Goal: Task Accomplishment & Management: Manage account settings

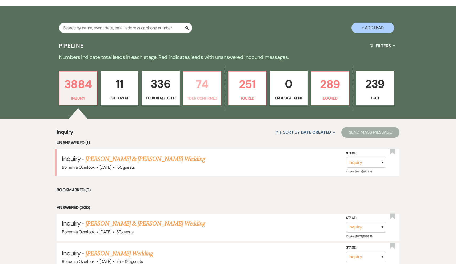
scroll to position [95, 0]
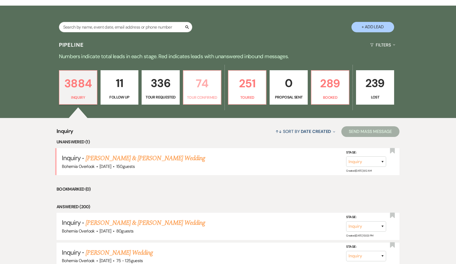
click at [205, 77] on p "74" at bounding box center [202, 83] width 31 height 18
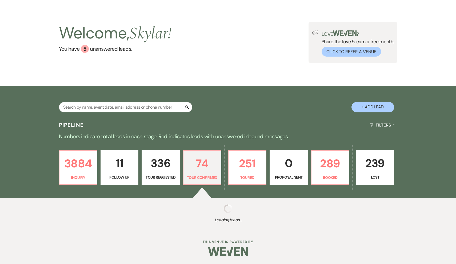
scroll to position [15, 0]
select select "4"
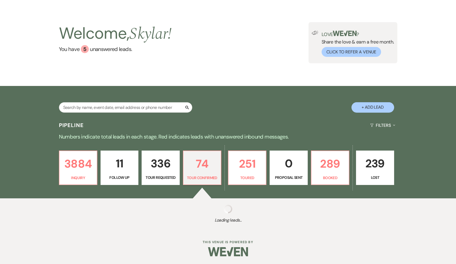
select select "4"
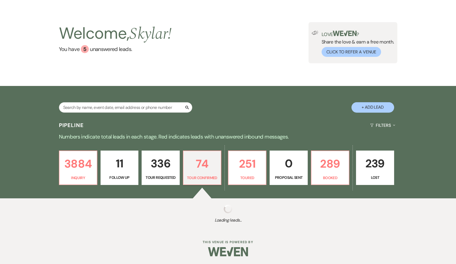
select select "4"
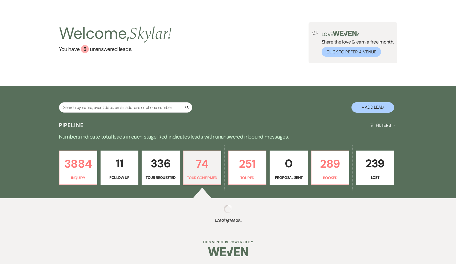
select select "4"
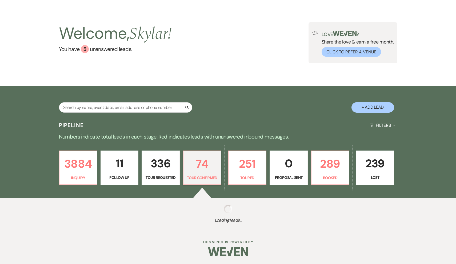
select select "4"
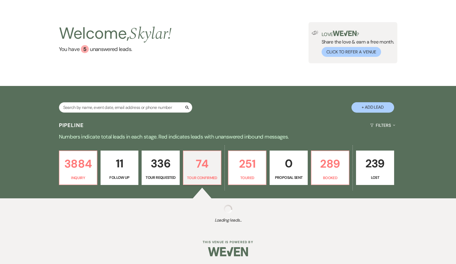
select select "4"
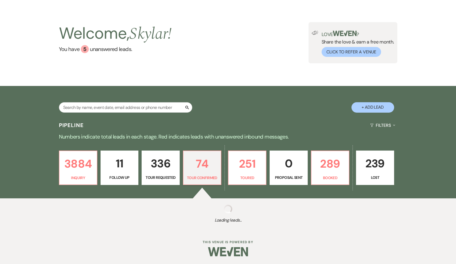
select select "4"
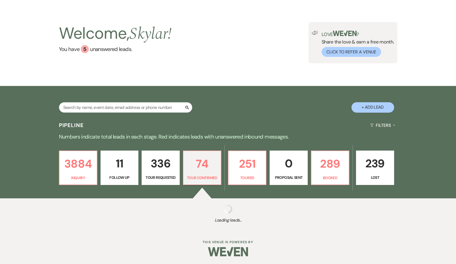
select select "4"
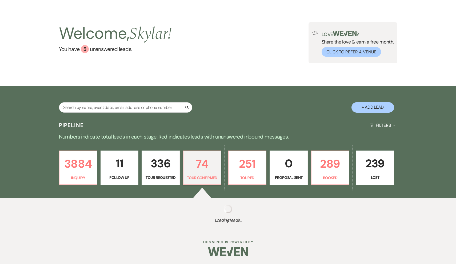
select select "4"
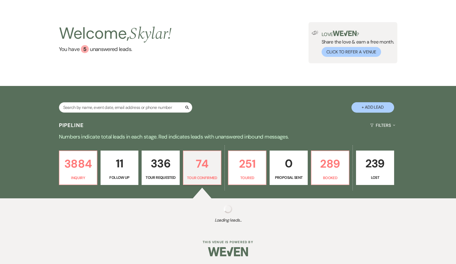
select select "4"
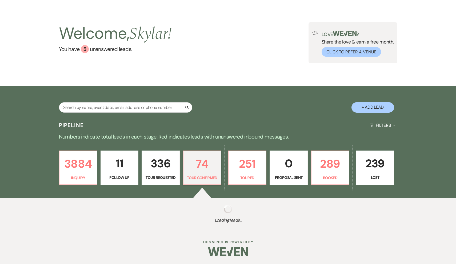
select select "4"
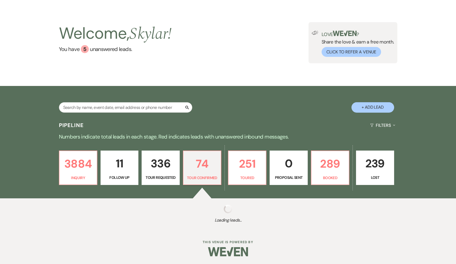
select select "4"
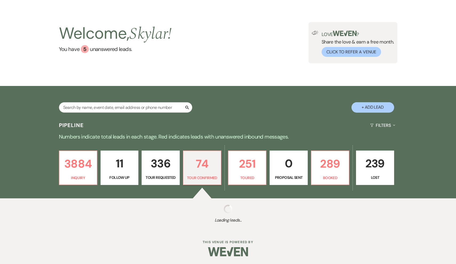
select select "4"
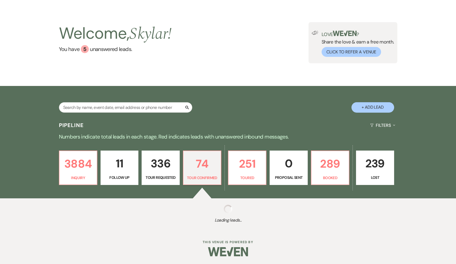
select select "4"
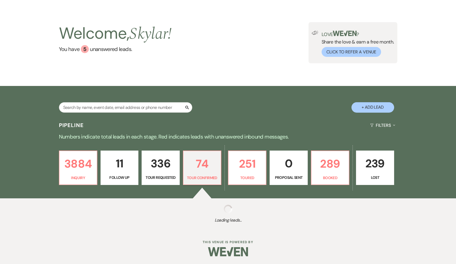
select select "4"
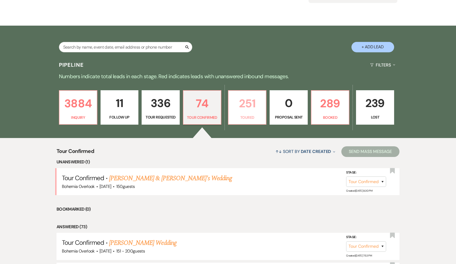
click at [246, 111] on p "251" at bounding box center [247, 103] width 31 height 18
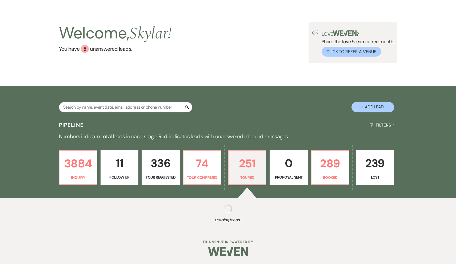
scroll to position [15, 0]
select select "5"
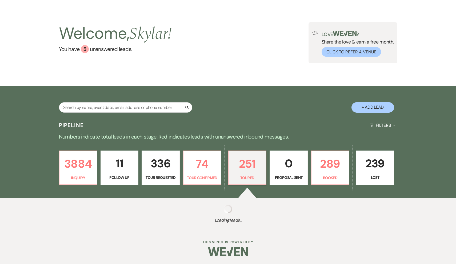
select select "5"
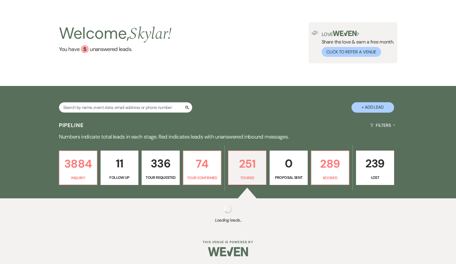
select select "5"
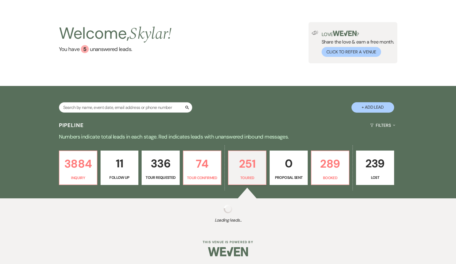
select select "5"
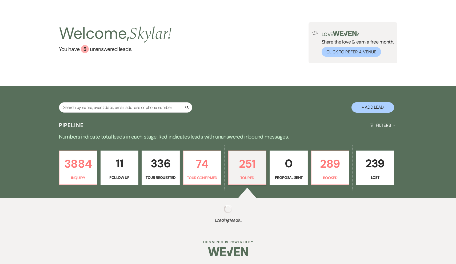
select select "5"
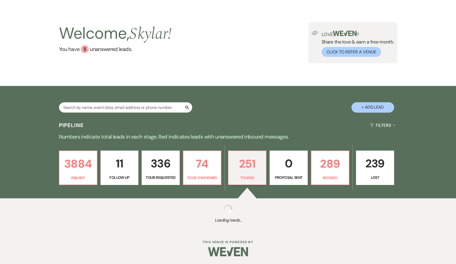
select select "5"
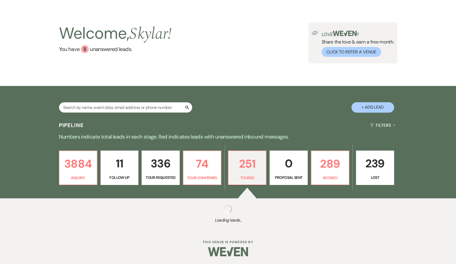
select select "5"
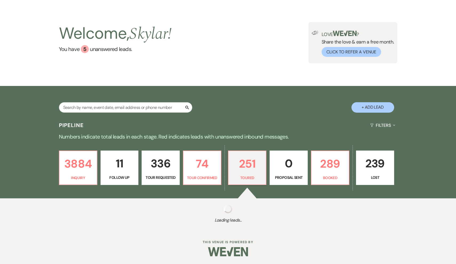
select select "5"
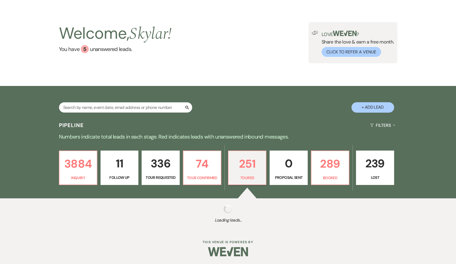
select select "5"
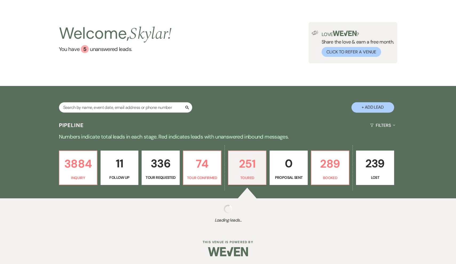
select select "5"
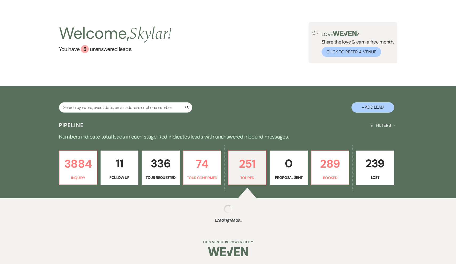
select select "5"
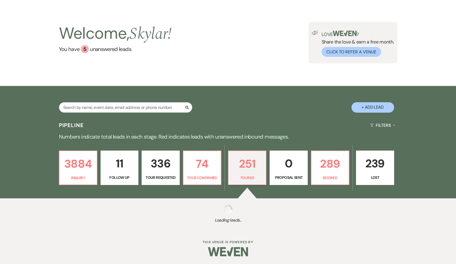
select select "5"
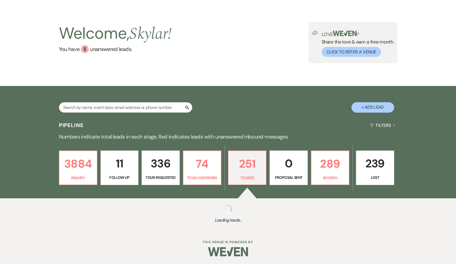
select select "5"
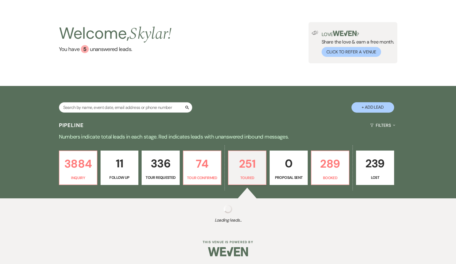
select select "5"
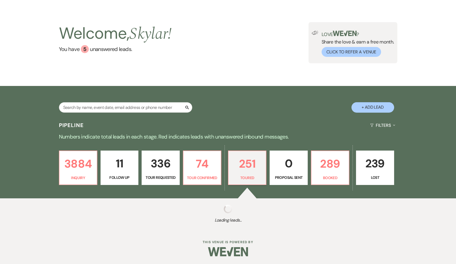
select select "5"
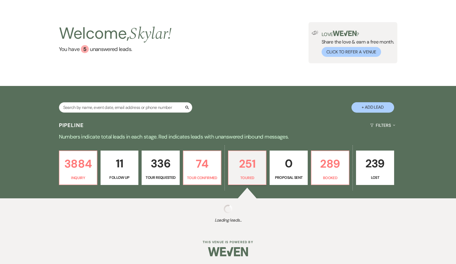
select select "5"
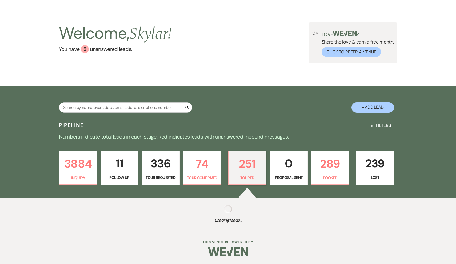
select select "5"
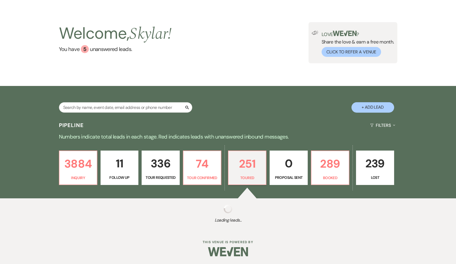
select select "5"
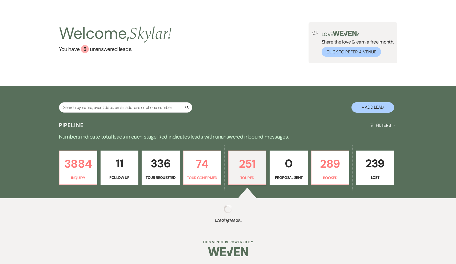
select select "5"
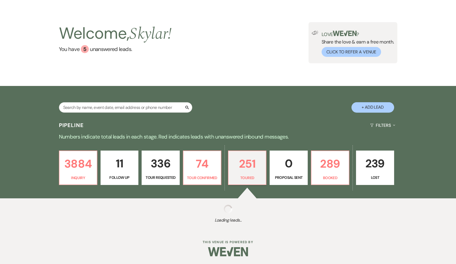
select select "5"
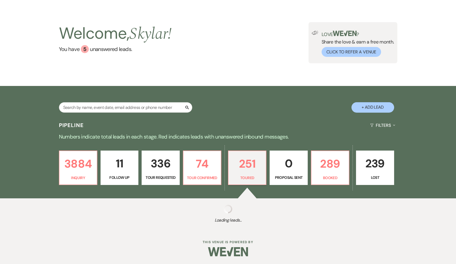
select select "5"
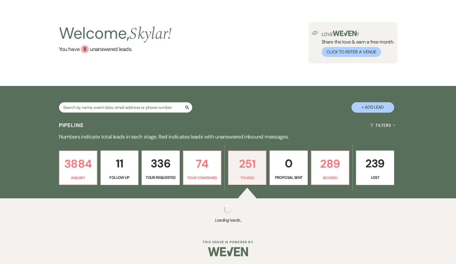
select select "5"
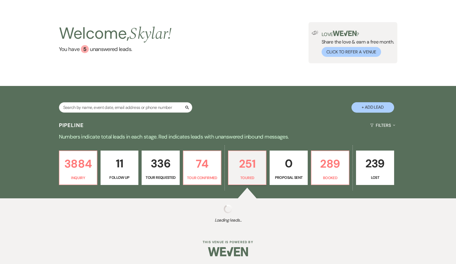
select select "5"
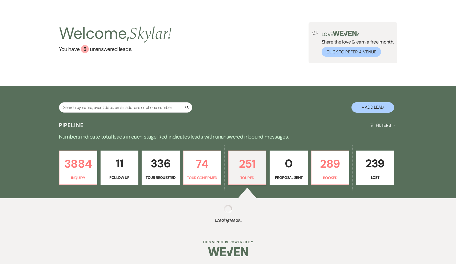
select select "5"
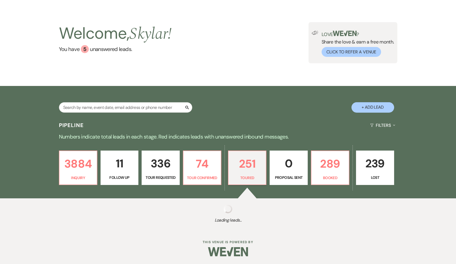
select select "5"
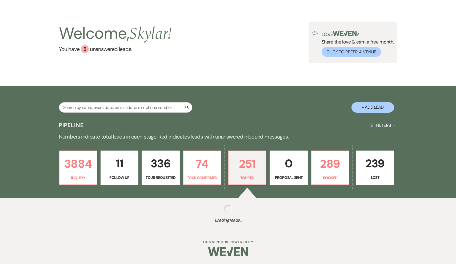
select select "5"
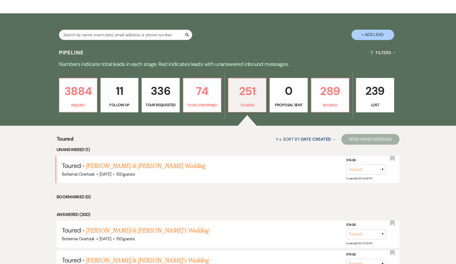
scroll to position [90, 0]
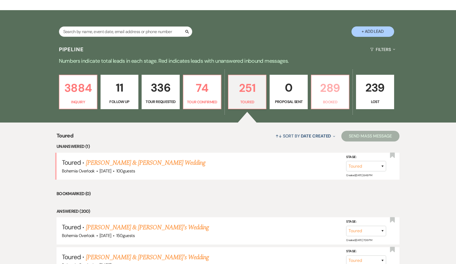
click at [324, 100] on p "Booked" at bounding box center [330, 102] width 31 height 6
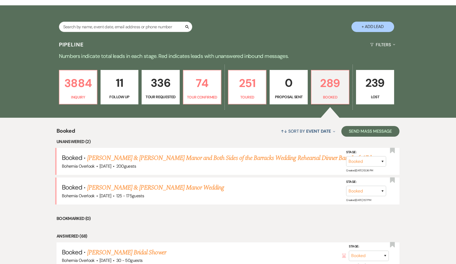
scroll to position [102, 0]
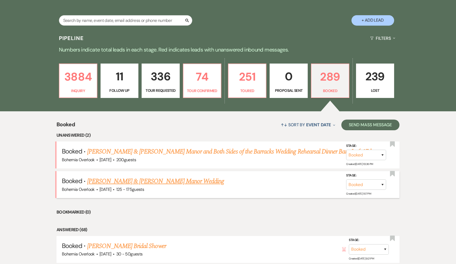
click at [161, 182] on link "[PERSON_NAME] & [PERSON_NAME] Manor Wedding" at bounding box center [155, 181] width 137 height 10
